Goal: Task Accomplishment & Management: Use online tool/utility

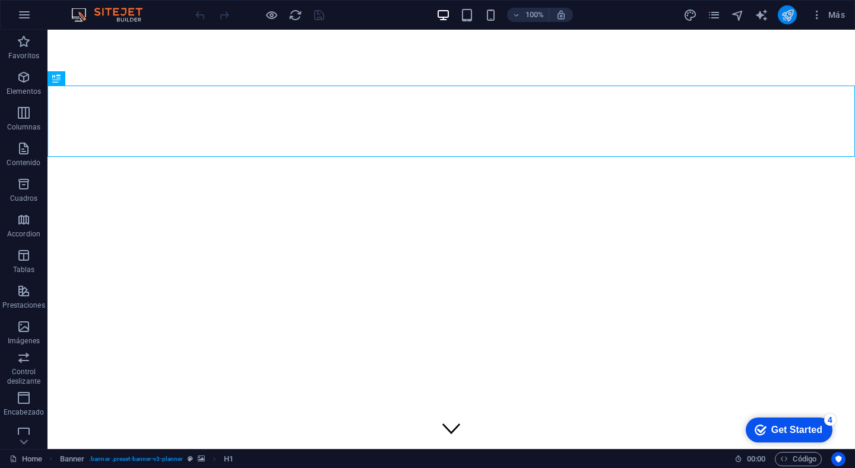
click at [795, 15] on button "publish" at bounding box center [787, 14] width 19 height 19
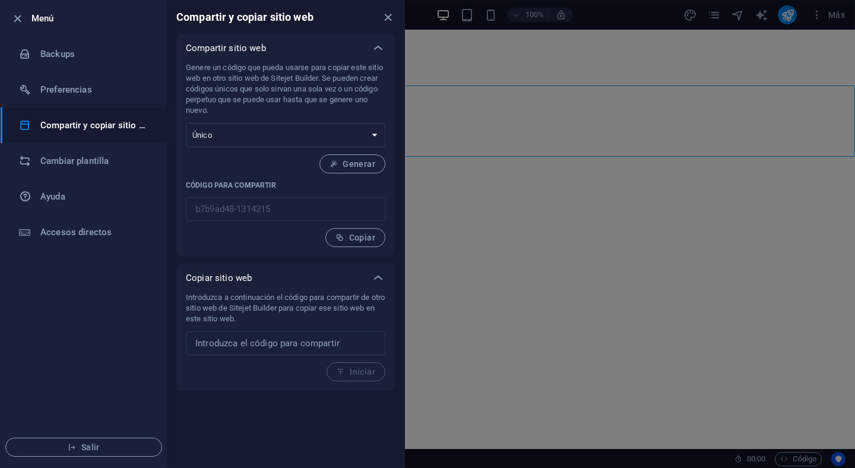
select select "onetime"
